Goal: Information Seeking & Learning: Learn about a topic

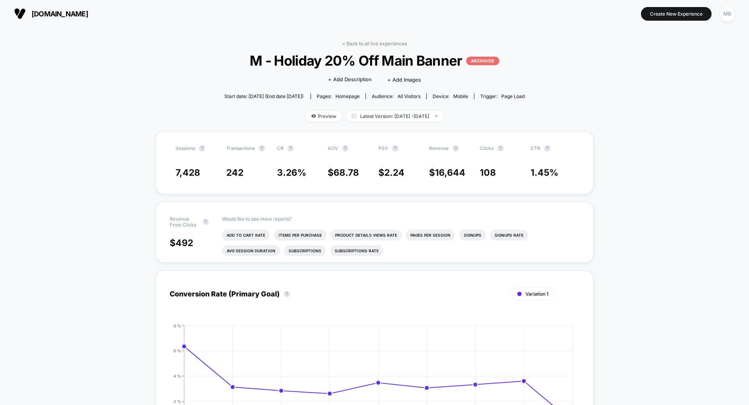
click at [60, 11] on span "[DOMAIN_NAME]" at bounding box center [60, 14] width 57 height 8
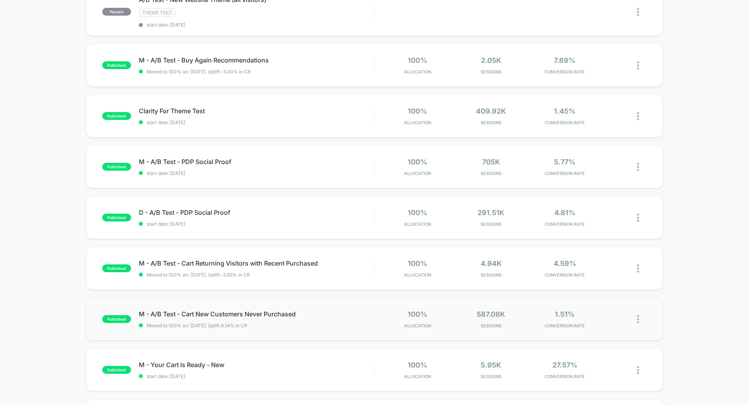
scroll to position [377, 0]
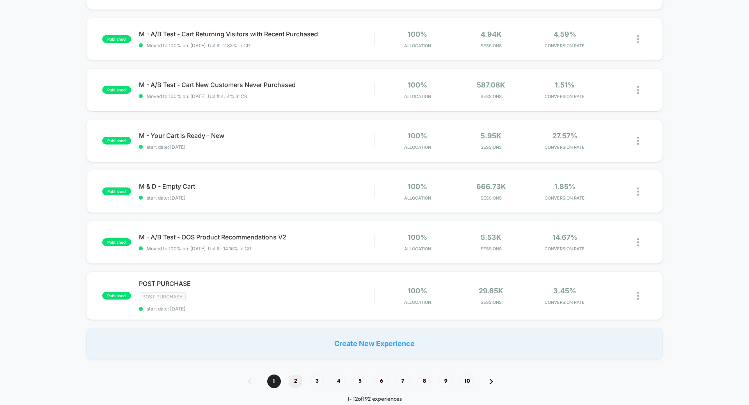
click at [299, 380] on span "2" at bounding box center [296, 381] width 14 height 14
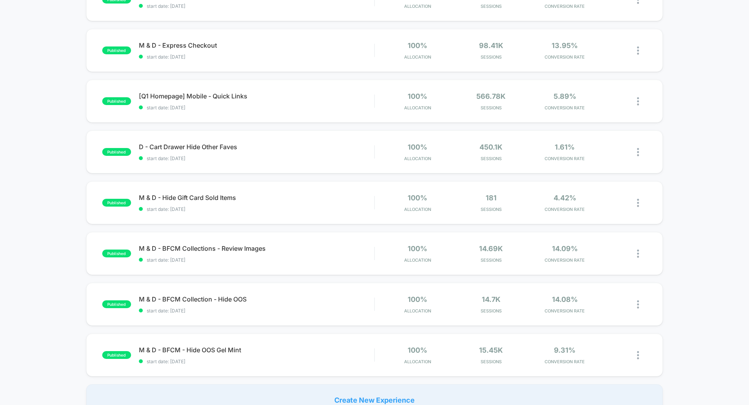
scroll to position [369, 0]
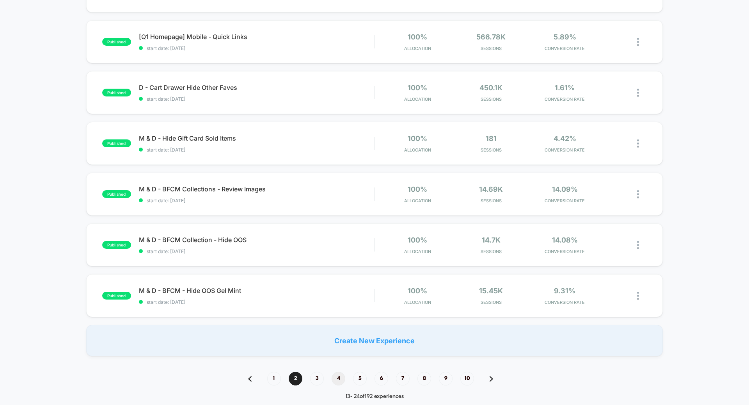
click at [342, 376] on span "4" at bounding box center [339, 378] width 14 height 14
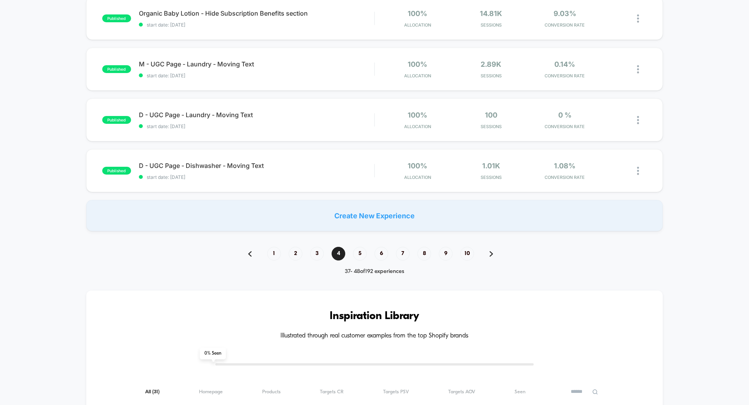
scroll to position [472, 0]
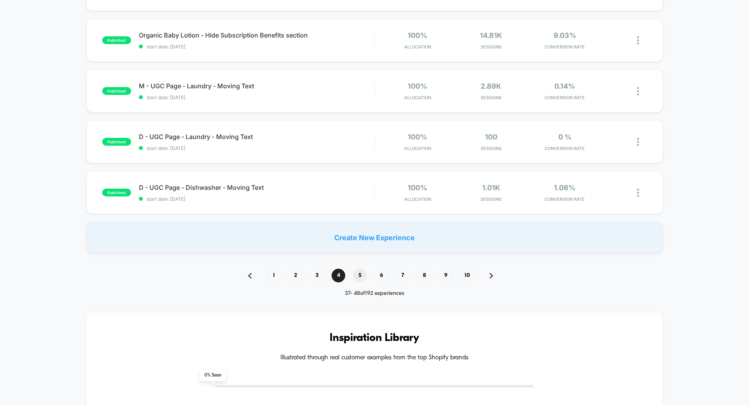
click at [363, 277] on span "5" at bounding box center [360, 275] width 14 height 14
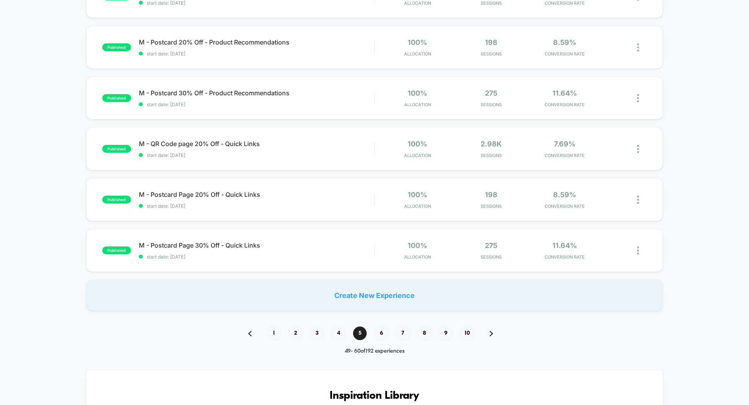
scroll to position [418, 0]
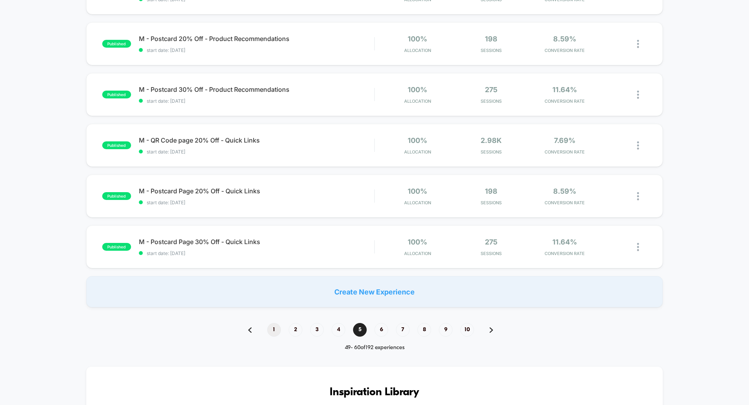
click at [275, 332] on span "1" at bounding box center [274, 330] width 14 height 14
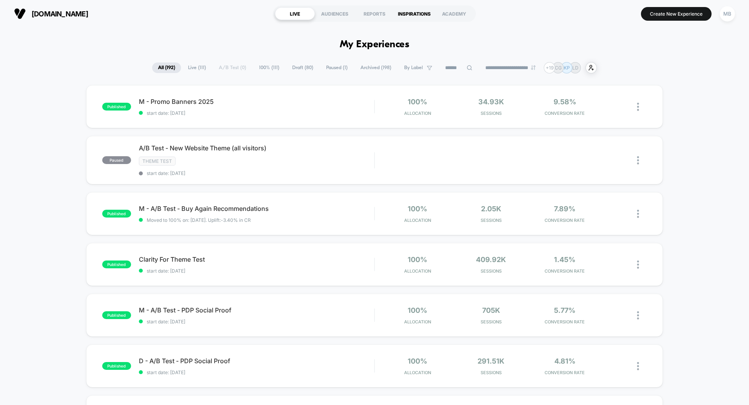
click at [404, 18] on div "INSPIRATIONS" at bounding box center [415, 13] width 40 height 12
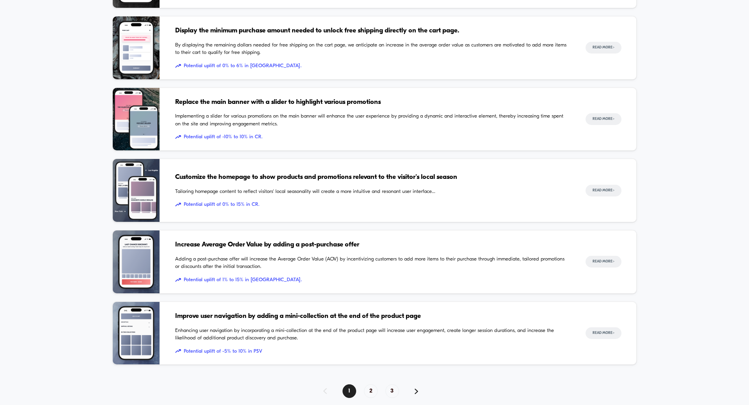
scroll to position [651, 0]
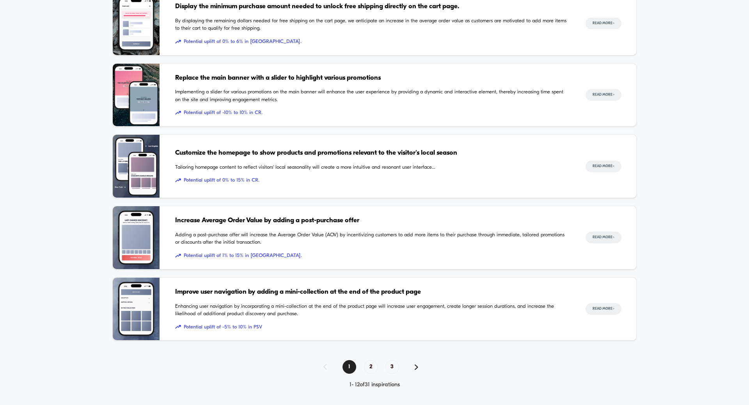
click at [133, 297] on img at bounding box center [136, 308] width 47 height 63
